Goal: Information Seeking & Learning: Find specific fact

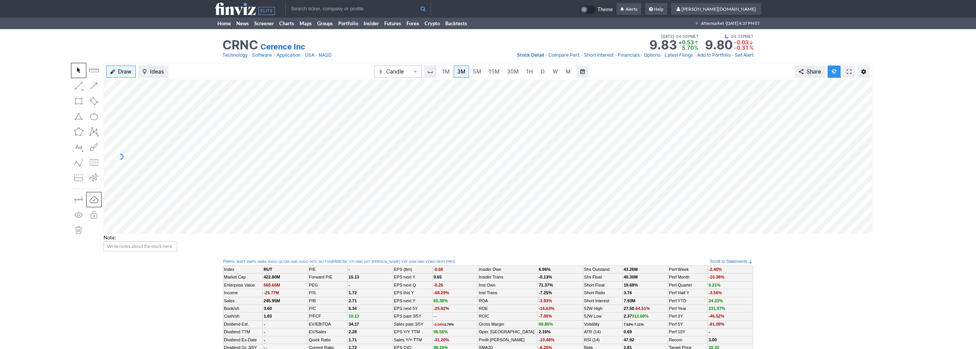
click at [313, 1] on td at bounding box center [358, 7] width 146 height 15
click at [535, 73] on link "1H" at bounding box center [529, 72] width 13 height 12
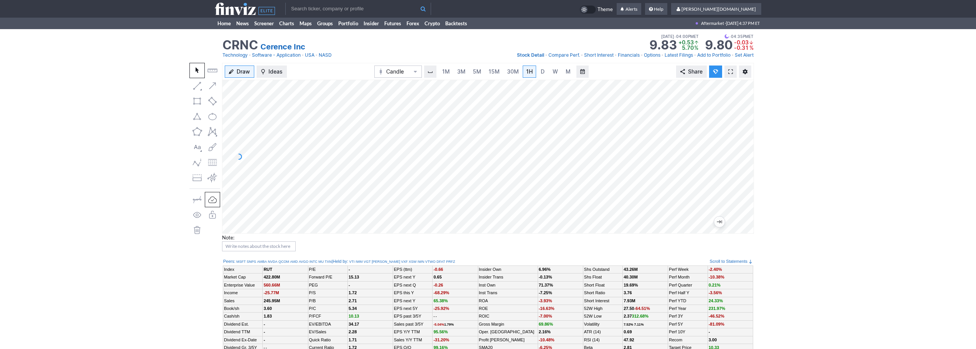
click at [289, 3] on input "text" at bounding box center [358, 9] width 146 height 12
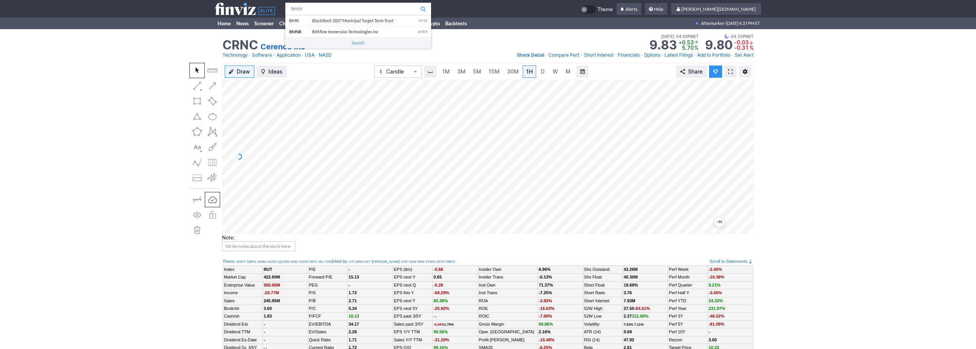
type input "bmnr"
